Goal: Task Accomplishment & Management: Manage account settings

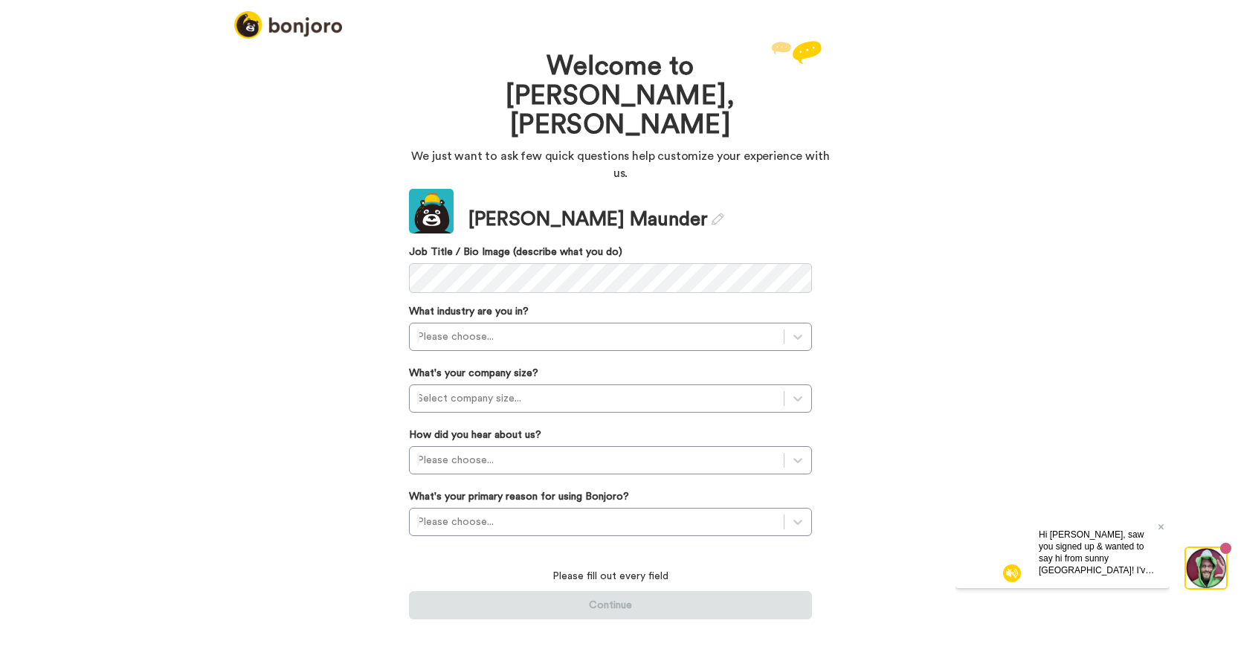
click at [1164, 526] on div "Hi [PERSON_NAME], saw you signed up & wanted to say hi from sunny [GEOGRAPHIC_D…" at bounding box center [1098, 551] width 143 height 71
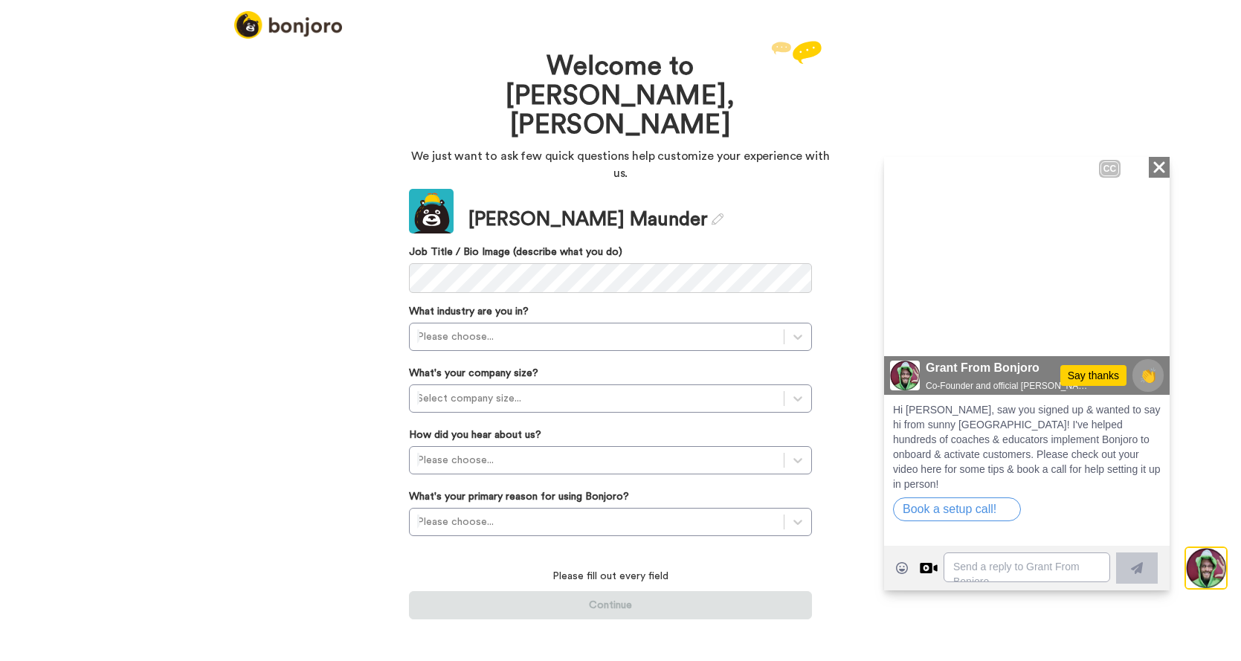
click at [1059, 260] on video at bounding box center [1027, 275] width 286 height 238
click at [992, 301] on span "Hello, [PERSON_NAME] here from Boon TR in [GEOGRAPHIC_DATA]." at bounding box center [1027, 298] width 250 height 33
click at [896, 338] on icon at bounding box center [906, 330] width 22 height 25
click at [902, 335] on icon at bounding box center [906, 332] width 18 height 22
click at [909, 333] on icon at bounding box center [906, 330] width 22 height 25
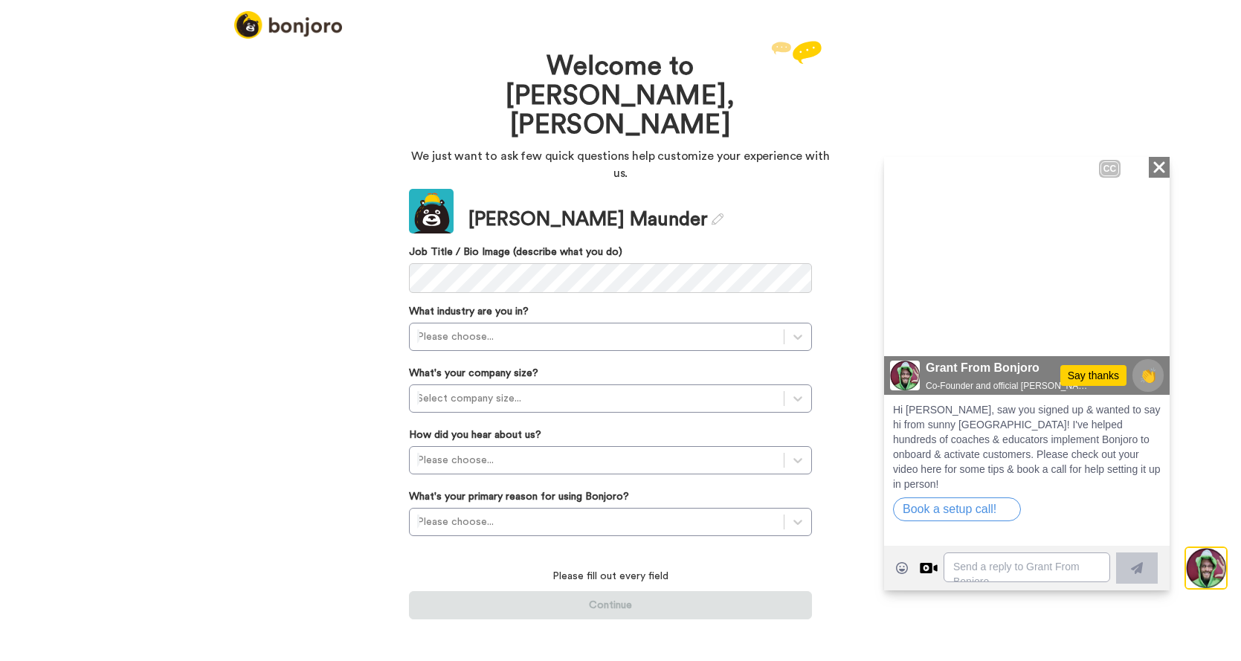
click at [1098, 434] on span "Hi [PERSON_NAME], saw you signed up & wanted to say hi from sunny [GEOGRAPHIC_D…" at bounding box center [1027, 446] width 268 height 86
click at [1162, 168] on icon at bounding box center [1158, 166] width 11 height 11
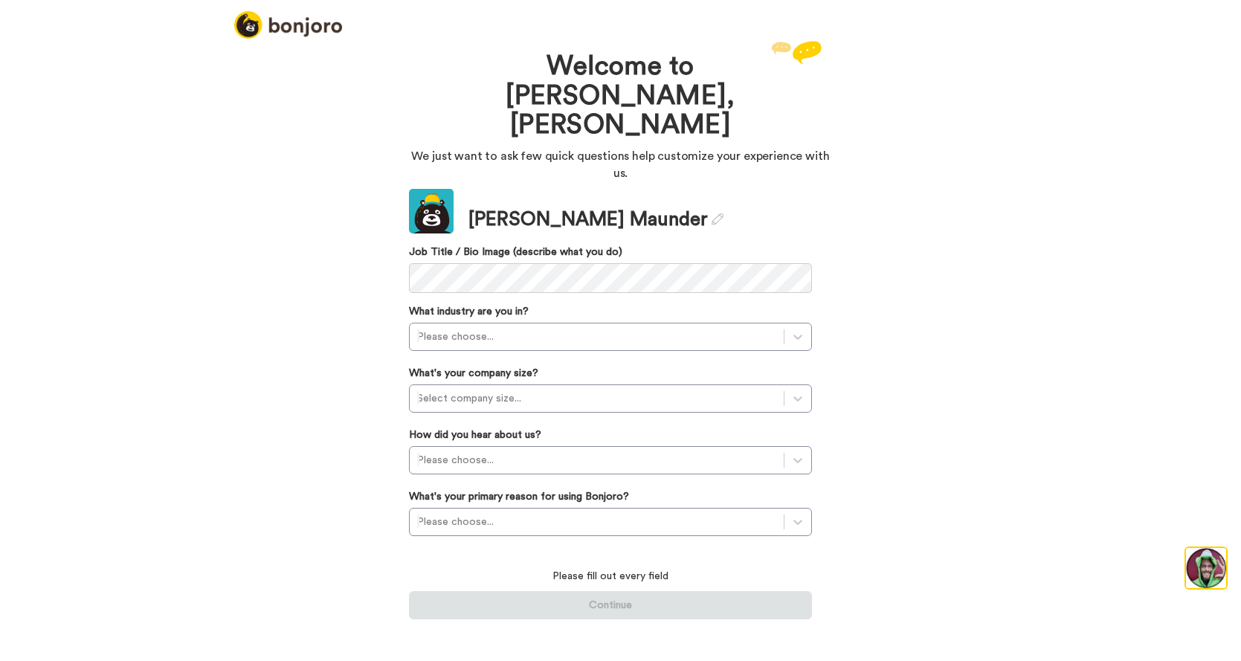
click at [346, 170] on div "Welcome to [PERSON_NAME], [PERSON_NAME] We just want to ask few quick questions…" at bounding box center [620, 349] width 1241 height 624
